Goal: Task Accomplishment & Management: Manage account settings

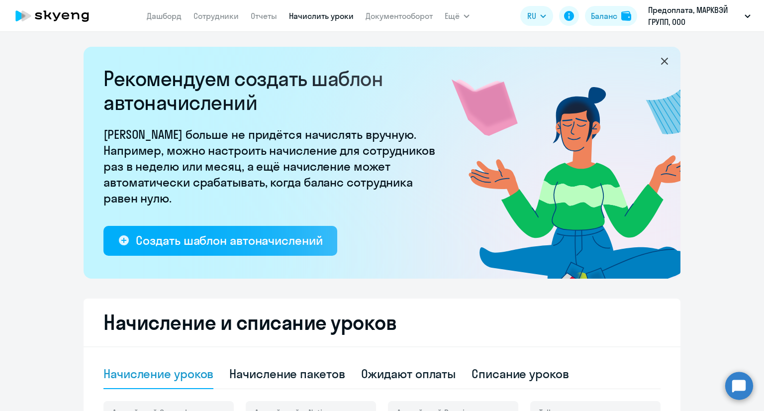
select select "10"
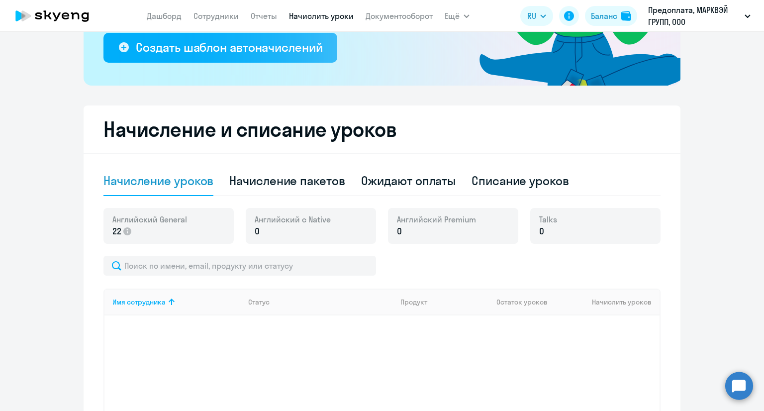
scroll to position [249, 0]
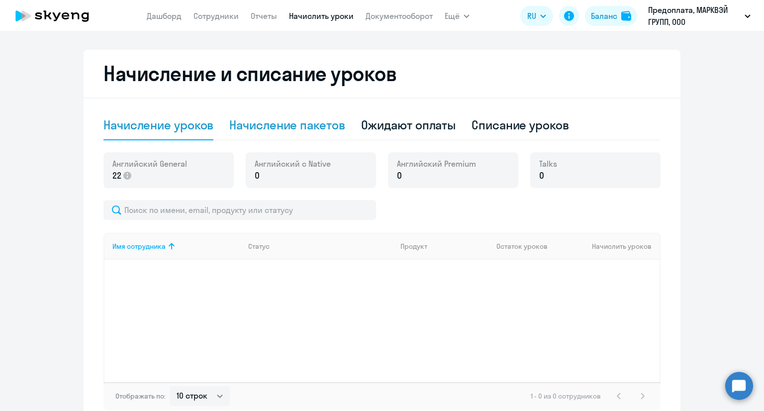
click at [255, 124] on div "Начисление пакетов" at bounding box center [286, 125] width 115 height 16
select select "10"
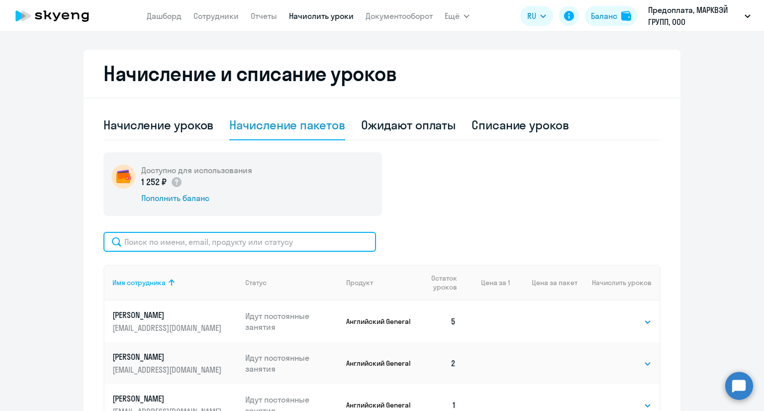
click at [259, 238] on input "text" at bounding box center [239, 242] width 273 height 20
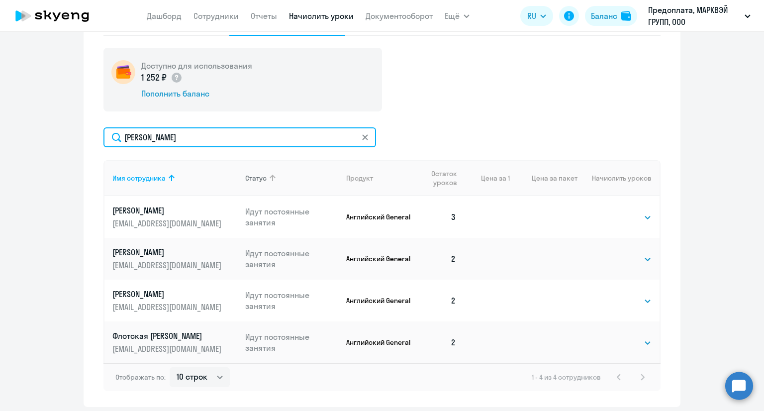
scroll to position [289, 0]
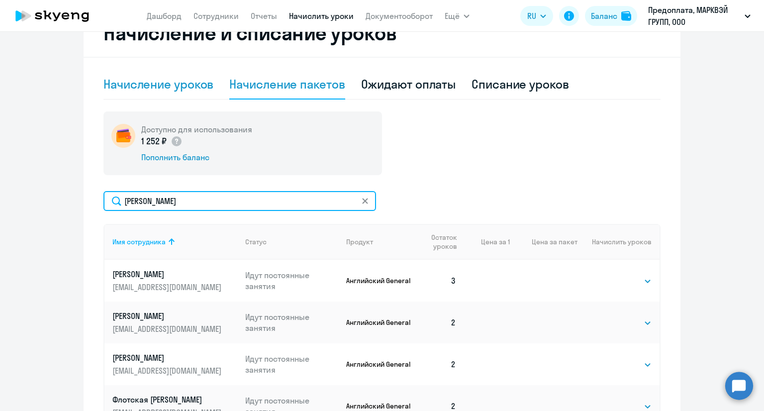
type input "[PERSON_NAME]"
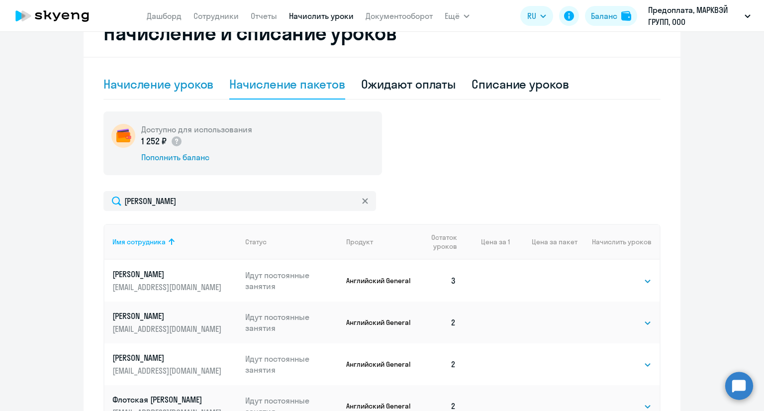
click at [195, 87] on div "Начисление уроков" at bounding box center [158, 84] width 110 height 16
select select "10"
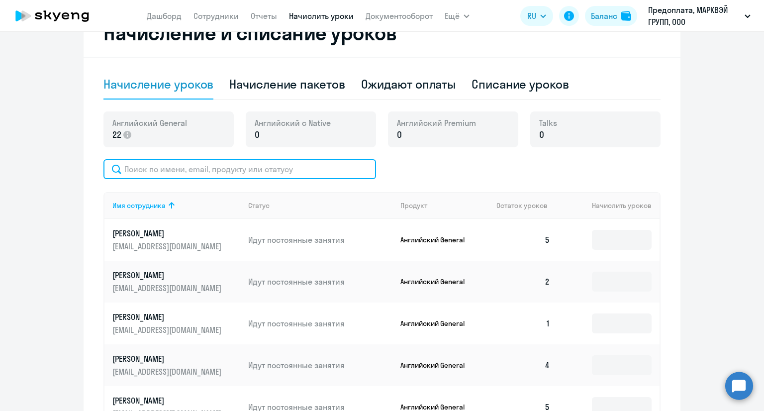
click at [237, 166] on input "text" at bounding box center [239, 169] width 273 height 20
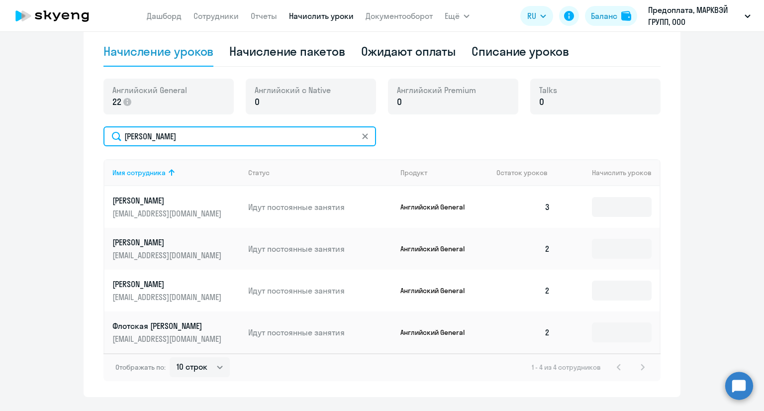
scroll to position [339, 0]
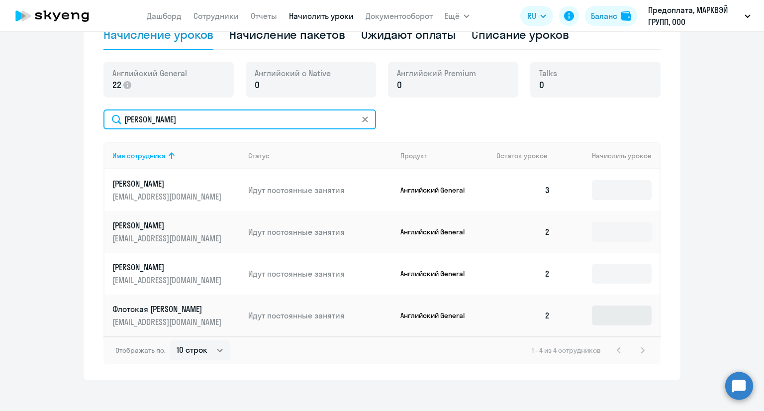
type input "[PERSON_NAME]"
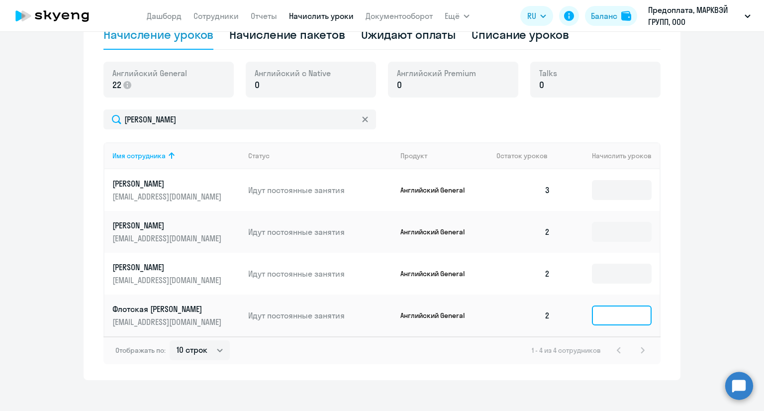
click at [613, 312] on input at bounding box center [622, 315] width 60 height 20
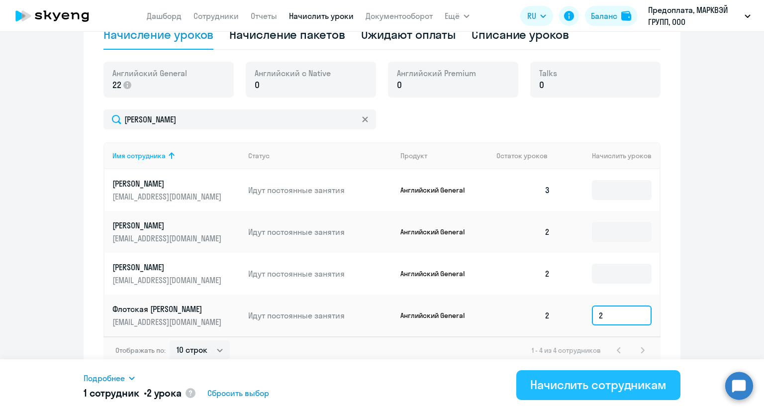
type input "2"
click at [593, 387] on div "Начислить сотрудникам" at bounding box center [598, 384] width 136 height 16
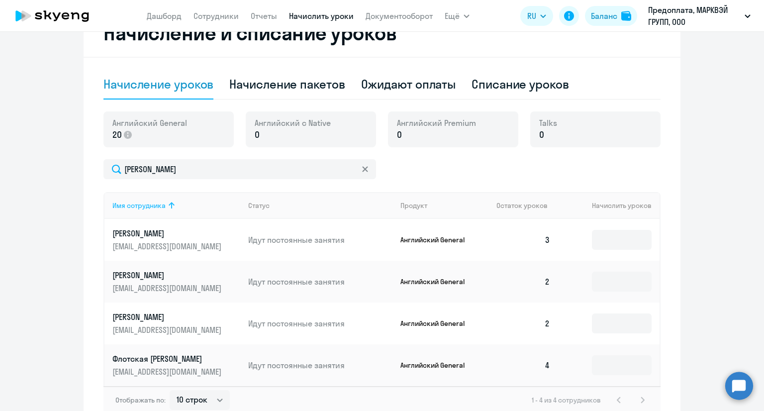
scroll to position [0, 0]
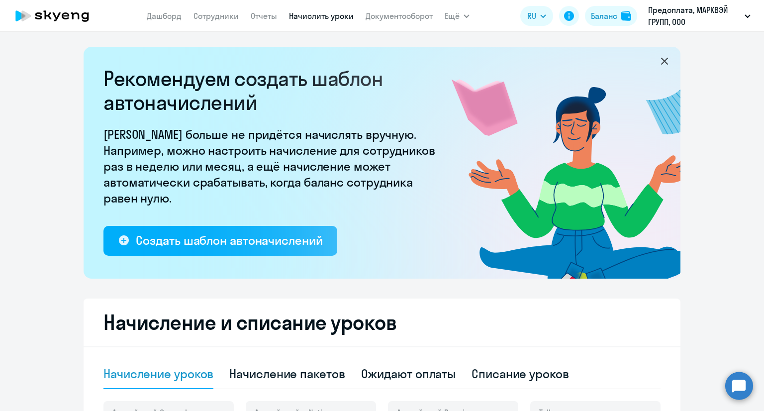
click at [77, 16] on icon at bounding box center [52, 15] width 88 height 25
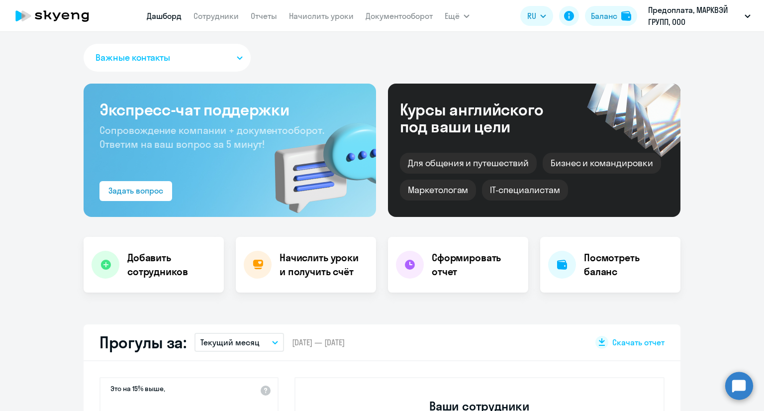
select select "30"
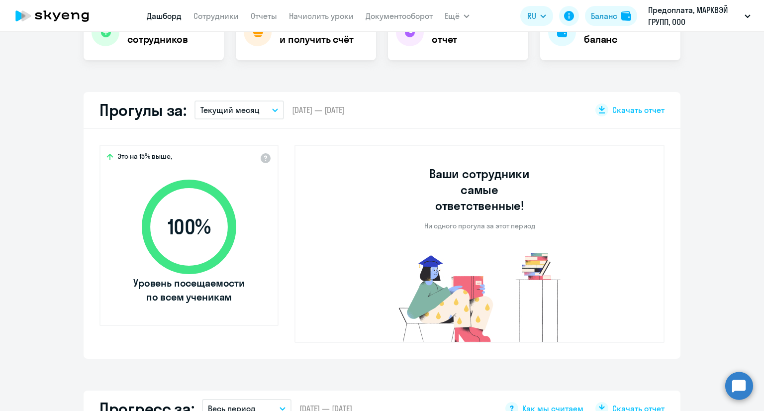
scroll to position [149, 0]
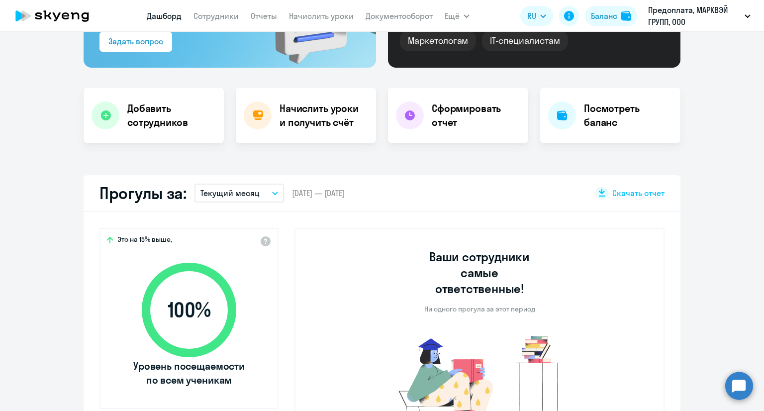
click at [223, 201] on button "Текущий месяц" at bounding box center [239, 193] width 90 height 19
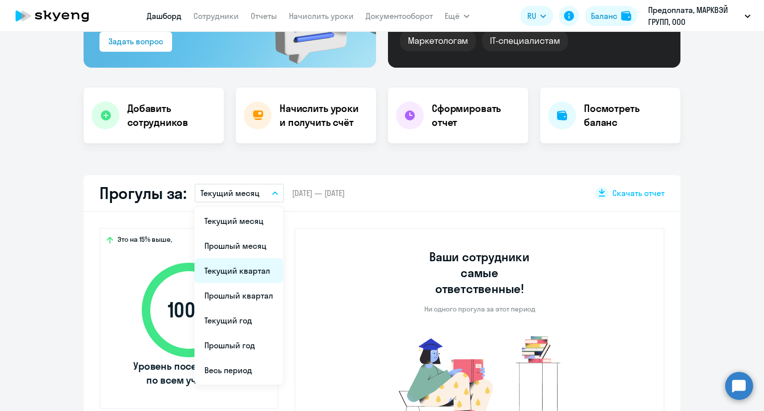
click at [244, 274] on li "Текущий квартал" at bounding box center [238, 270] width 89 height 25
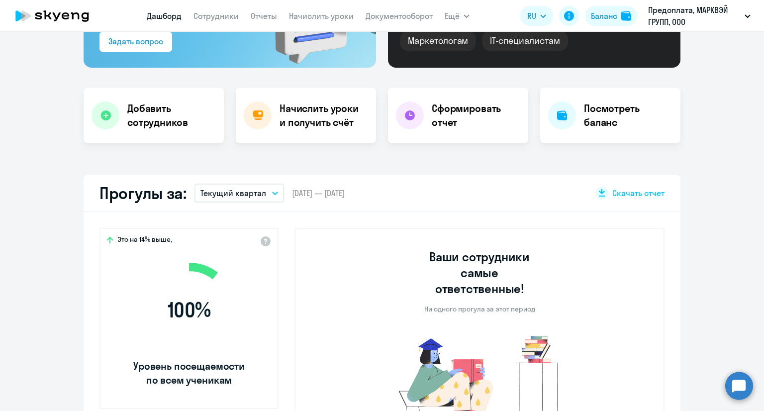
click at [245, 196] on p "Текущий квартал" at bounding box center [233, 193] width 66 height 12
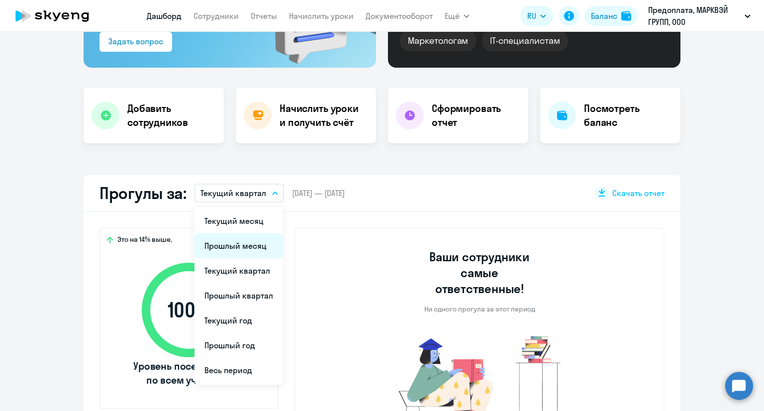
click at [250, 241] on li "Прошлый месяц" at bounding box center [238, 245] width 89 height 25
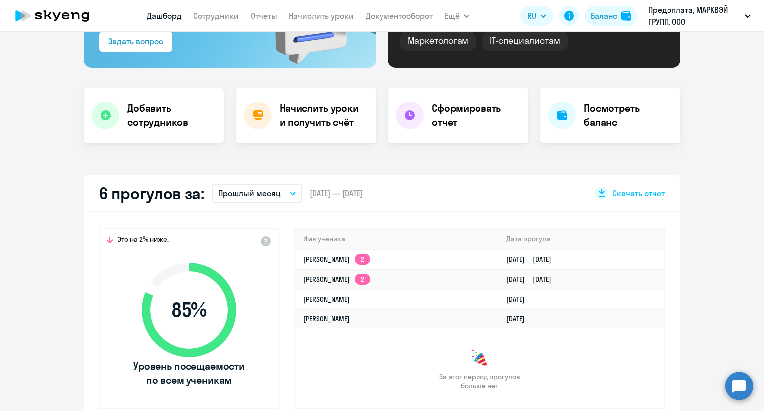
click at [250, 197] on p "Прошлый месяц" at bounding box center [249, 193] width 62 height 12
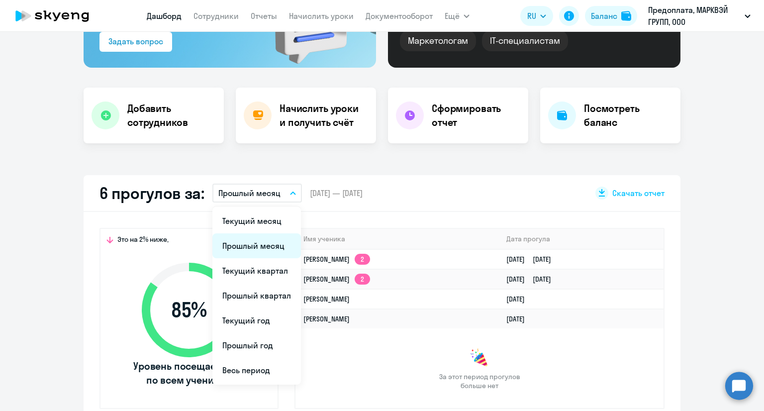
click at [260, 243] on li "Прошлый месяц" at bounding box center [256, 245] width 89 height 25
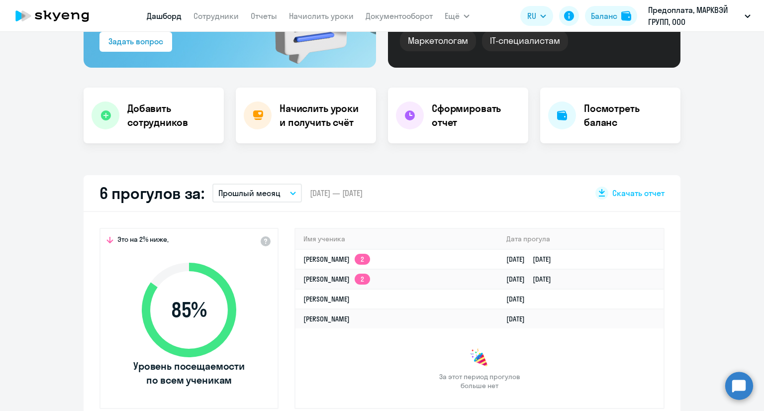
click at [247, 194] on p "Прошлый месяц" at bounding box center [249, 193] width 62 height 12
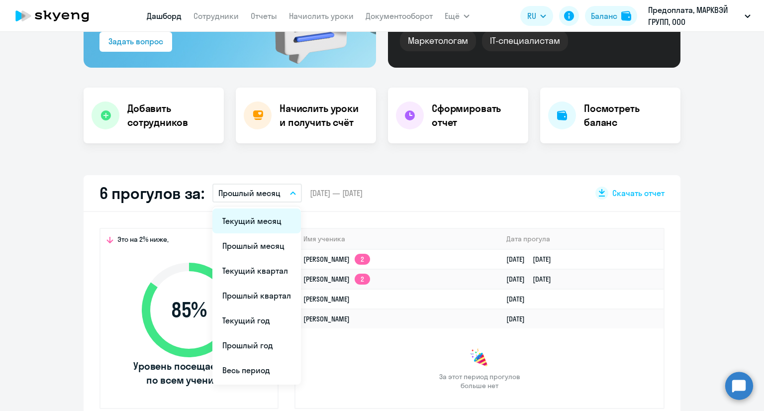
click at [254, 219] on li "Текущий месяц" at bounding box center [256, 220] width 89 height 25
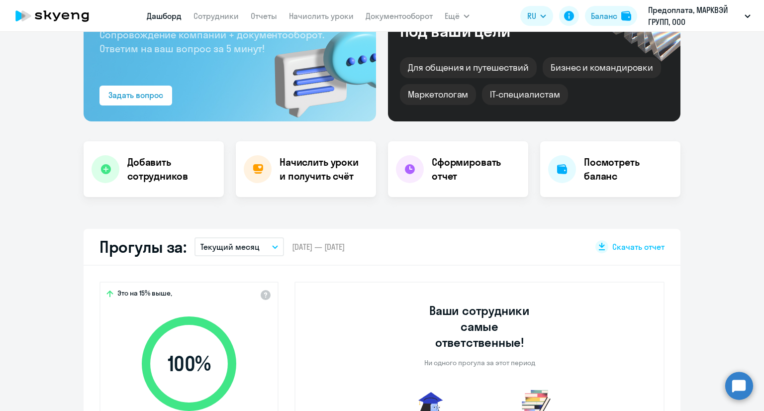
scroll to position [0, 0]
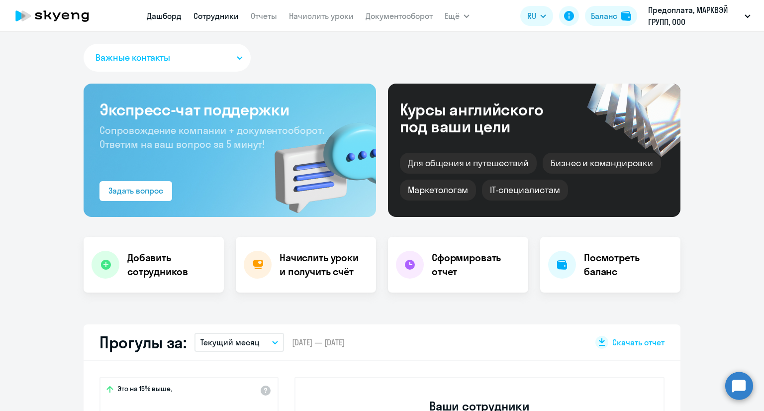
click at [222, 15] on link "Сотрудники" at bounding box center [215, 16] width 45 height 10
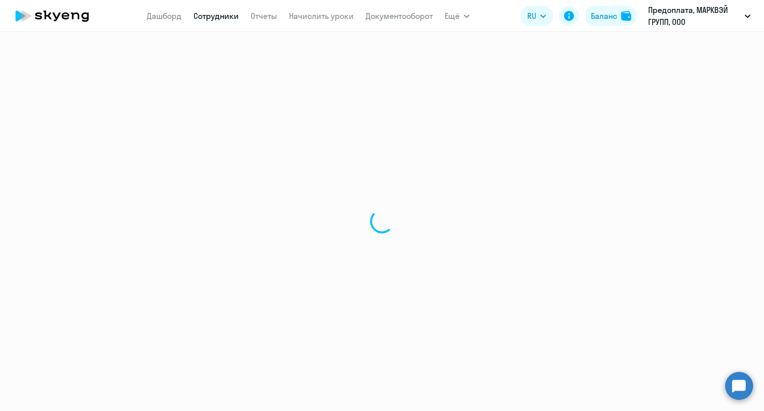
select select "30"
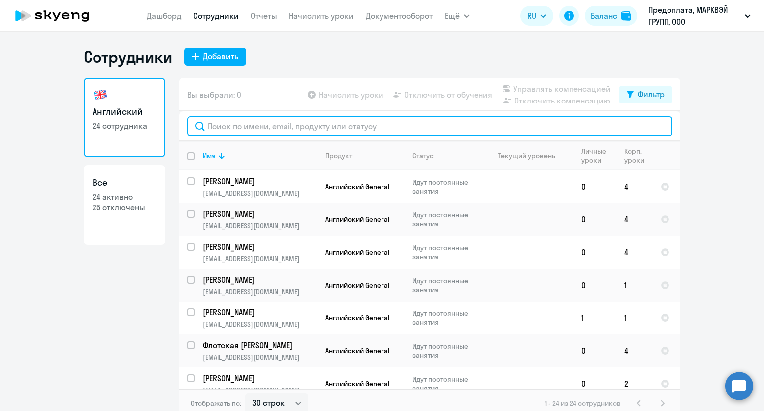
click at [277, 132] on input "text" at bounding box center [429, 126] width 485 height 20
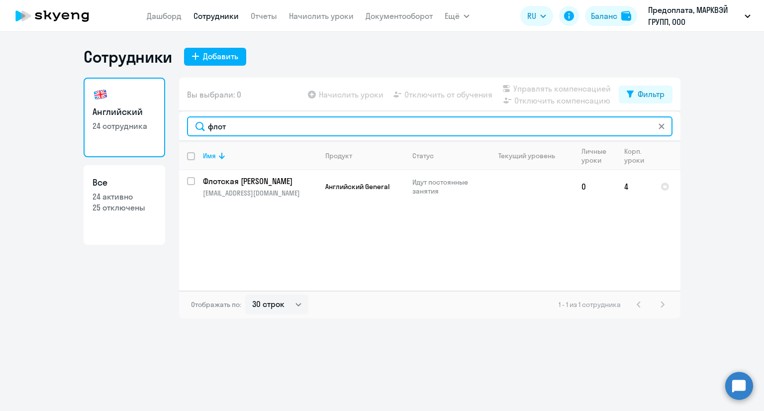
type input "флот"
